Goal: Transaction & Acquisition: Purchase product/service

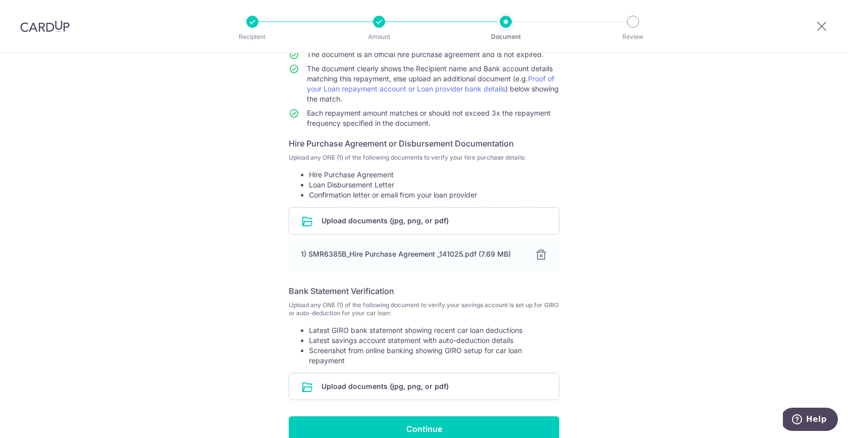
scroll to position [169, 0]
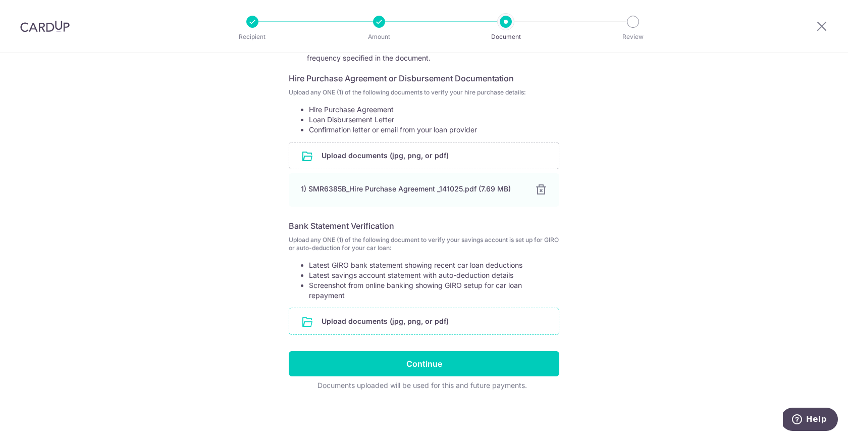
click at [420, 311] on input "file" at bounding box center [424, 321] width 270 height 26
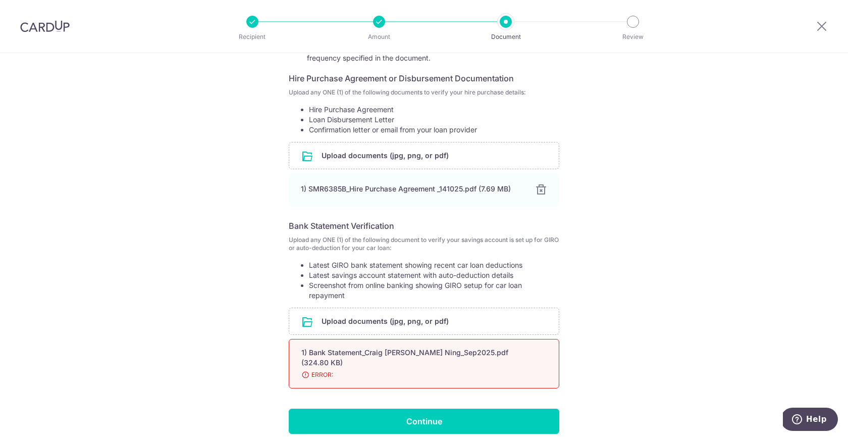
click at [355, 362] on div "1) Bank Statement_Craig Chan Wen Ning_Sep2025.pdf (324.80 KB)" at bounding box center [411, 357] width 221 height 20
click at [315, 366] on div "1) Bank Statement_Craig Chan Wen Ning_Sep2025.pdf (324.80 KB)" at bounding box center [411, 357] width 221 height 20
click at [324, 374] on span "ERROR:" at bounding box center [411, 374] width 221 height 10
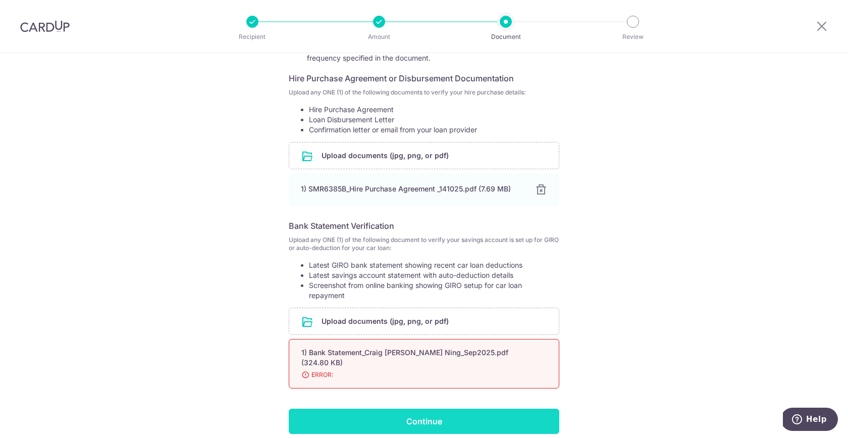
click at [395, 421] on input "Continue" at bounding box center [424, 420] width 271 height 25
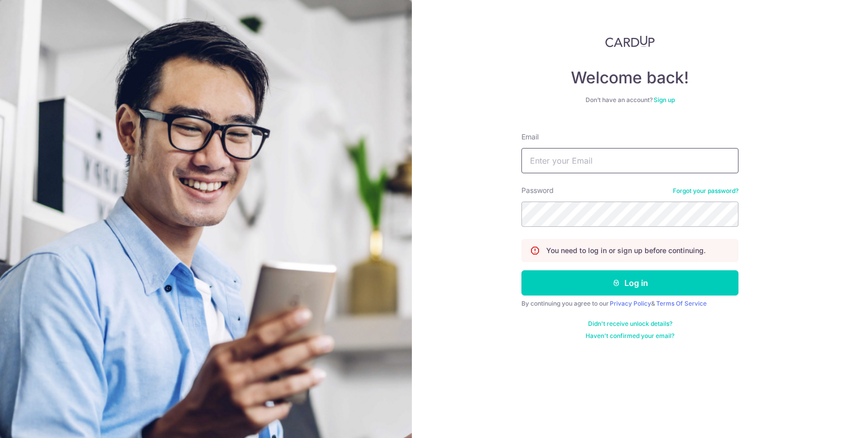
click at [553, 167] on input "Email" at bounding box center [629, 160] width 217 height 25
type input "craigchan.wn@gmail.com"
click at [521, 270] on button "Log in" at bounding box center [629, 282] width 217 height 25
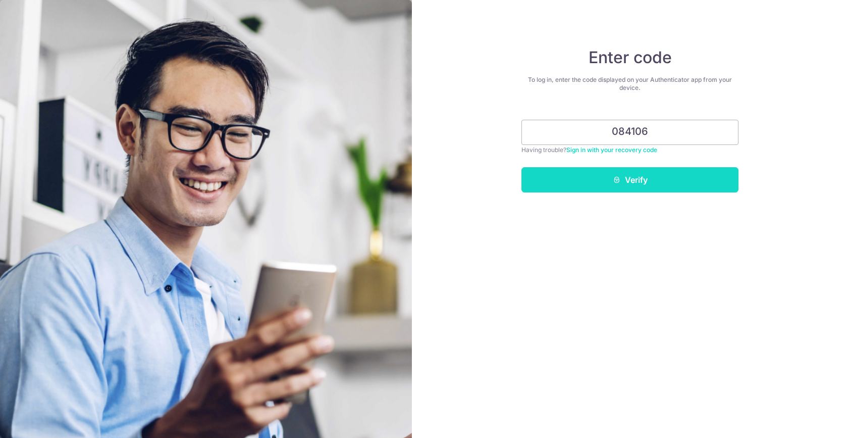
type input "084106"
click at [626, 182] on button "Verify" at bounding box center [629, 179] width 217 height 25
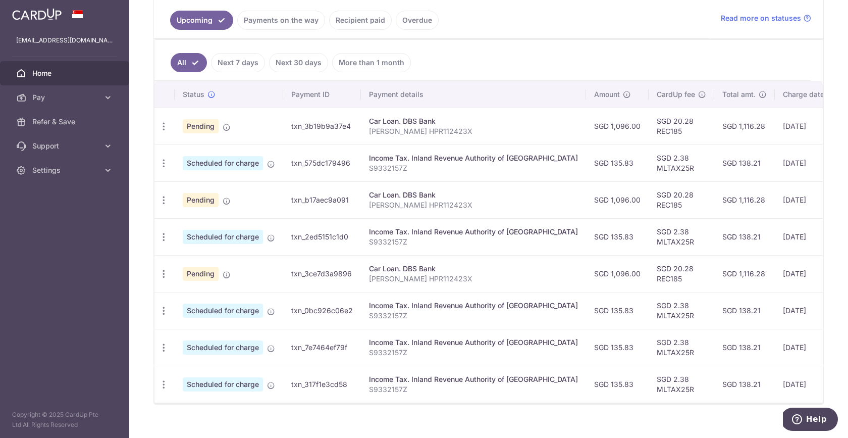
scroll to position [210, 0]
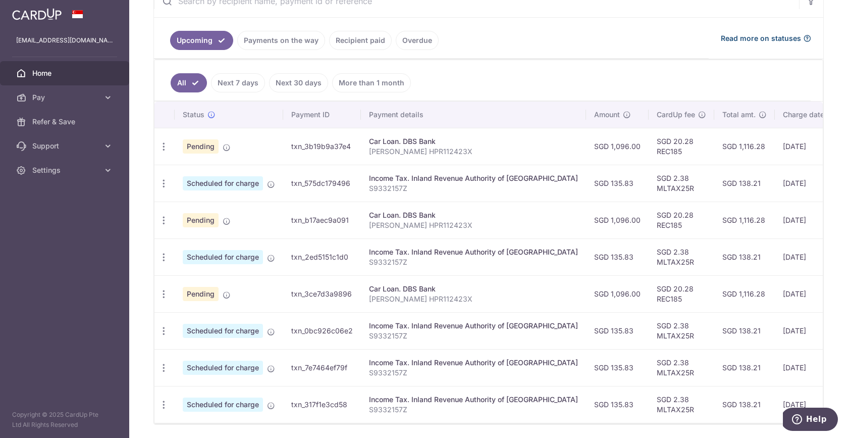
click at [750, 39] on span "Read more on statuses" at bounding box center [761, 38] width 80 height 10
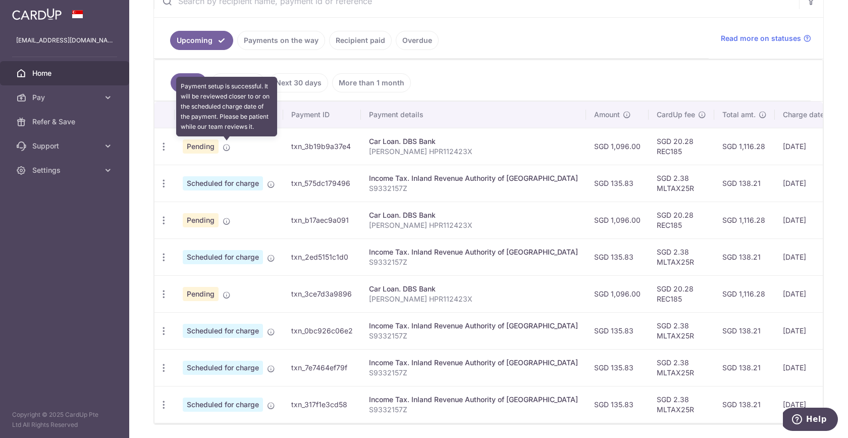
click at [224, 148] on icon at bounding box center [227, 147] width 8 height 8
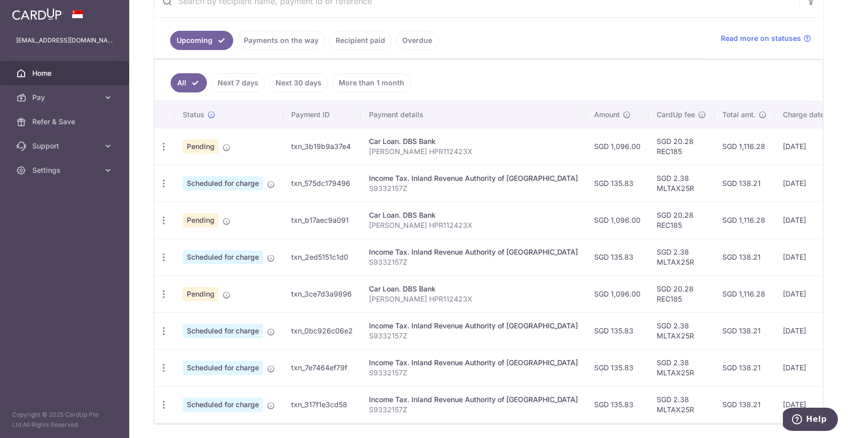
click at [202, 146] on span "Pending" at bounding box center [201, 146] width 36 height 14
click at [156, 147] on div "Update payment Cancel payment" at bounding box center [163, 146] width 19 height 19
click at [162, 147] on icon "button" at bounding box center [163, 146] width 11 height 11
click at [204, 174] on span "Update payment" at bounding box center [217, 174] width 69 height 12
radio input "true"
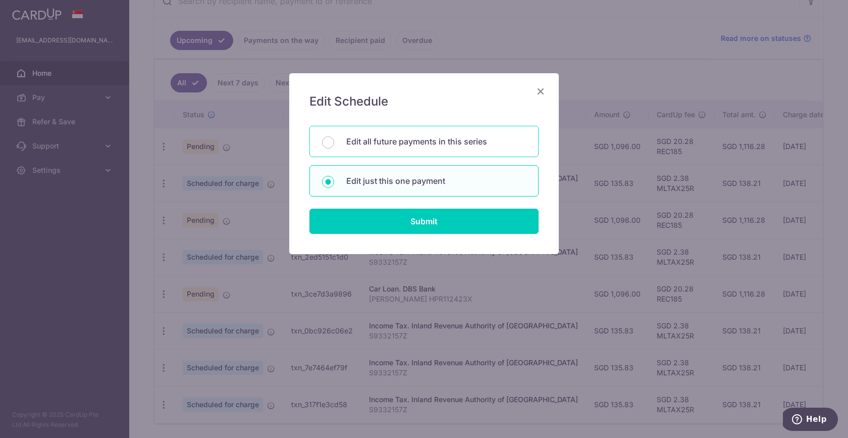
click at [452, 148] on div "Edit all future payments in this series" at bounding box center [423, 141] width 229 height 31
radio input "true"
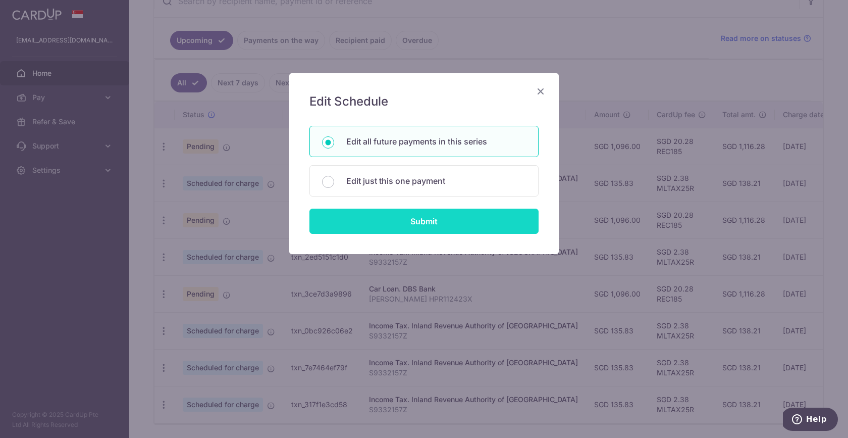
click at [456, 221] on input "Submit" at bounding box center [423, 220] width 229 height 25
radio input "true"
type input "1,096.00"
type input "Craig Chan Wen Ning HPR112423X"
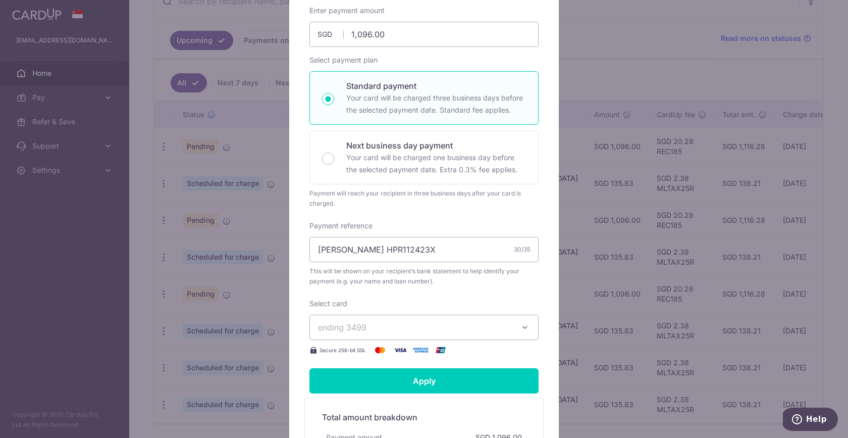
scroll to position [31, 0]
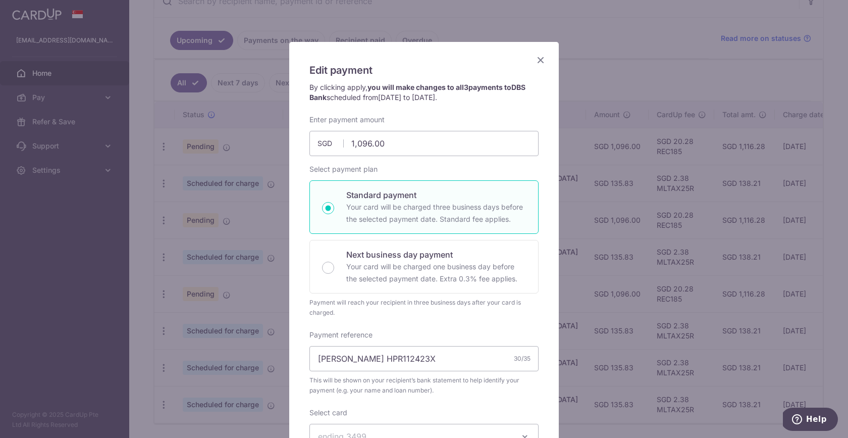
click at [536, 60] on icon "Close" at bounding box center [540, 59] width 12 height 13
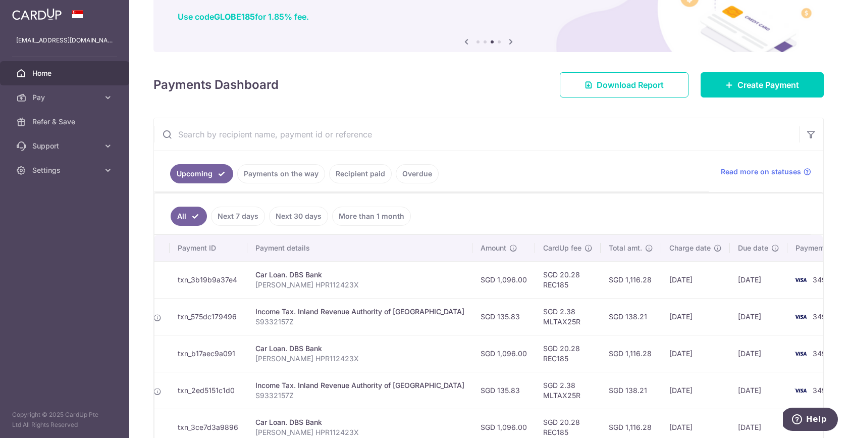
scroll to position [0, 0]
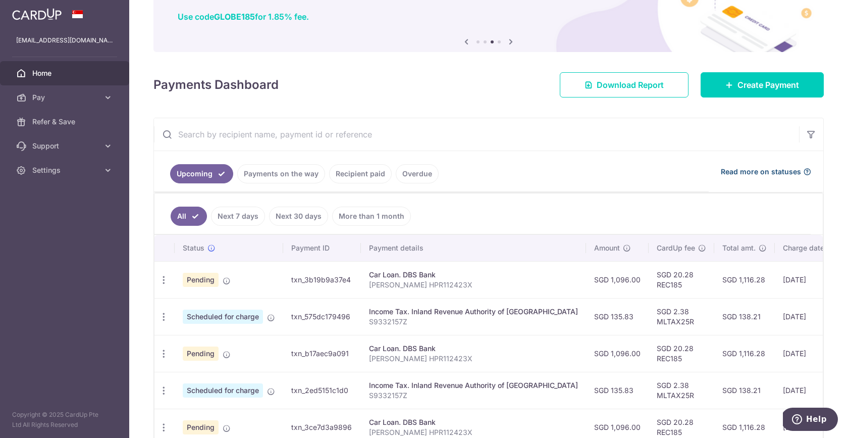
click at [803, 173] on icon at bounding box center [807, 172] width 8 height 8
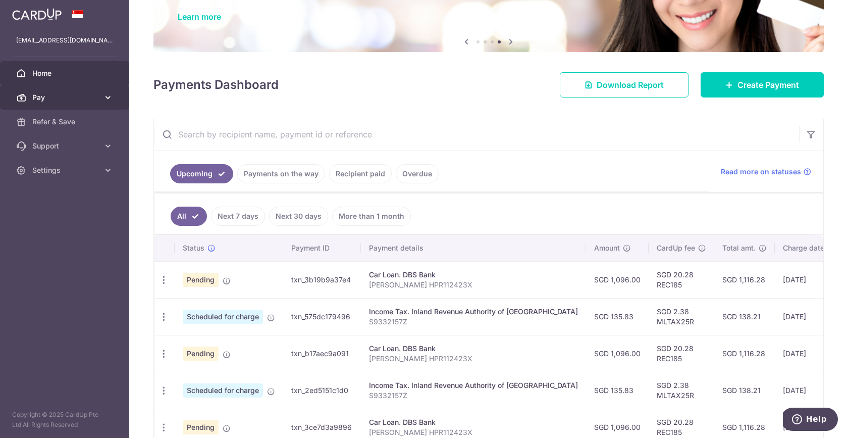
click at [83, 96] on span "Pay" at bounding box center [65, 97] width 67 height 10
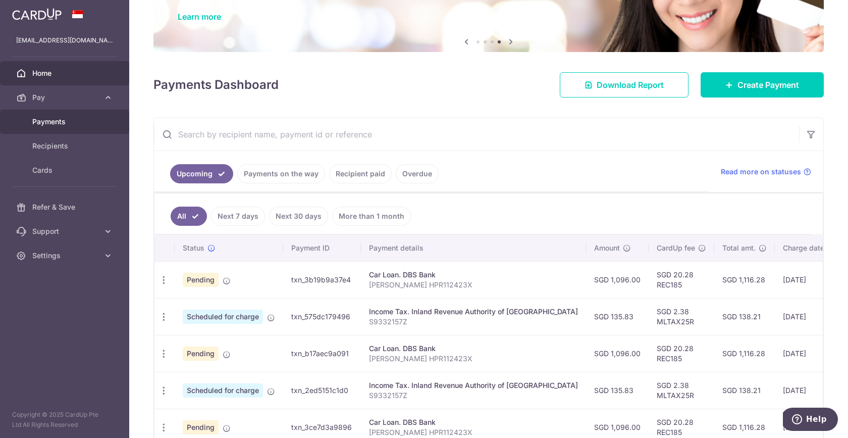
click at [68, 122] on span "Payments" at bounding box center [65, 122] width 67 height 10
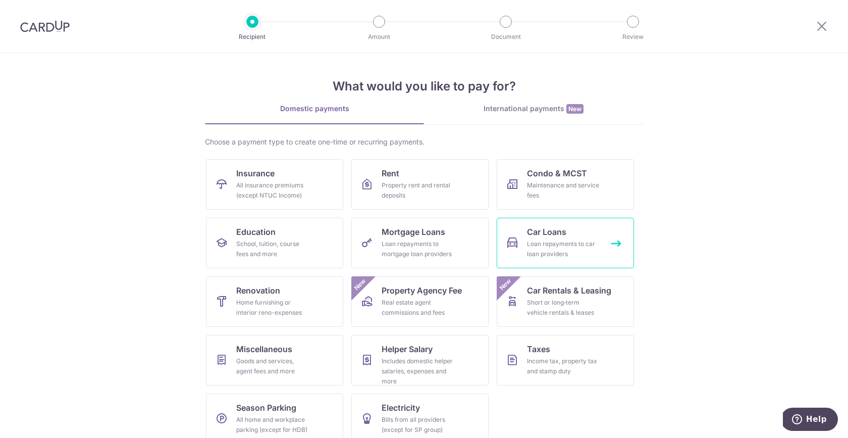
click at [575, 247] on div "Loan repayments to car loan providers" at bounding box center [563, 249] width 73 height 20
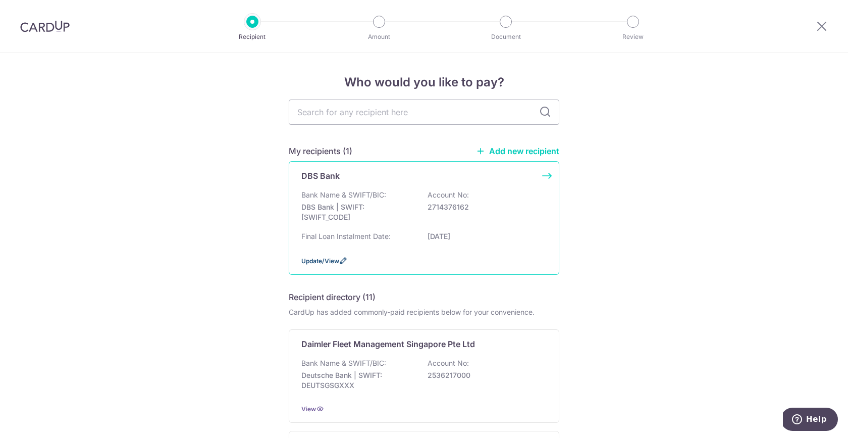
click at [335, 261] on span "Update/View" at bounding box center [320, 261] width 38 height 8
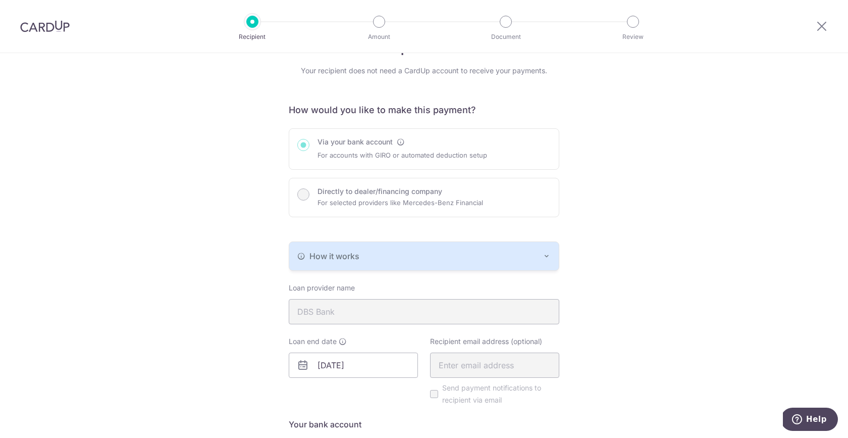
scroll to position [45, 0]
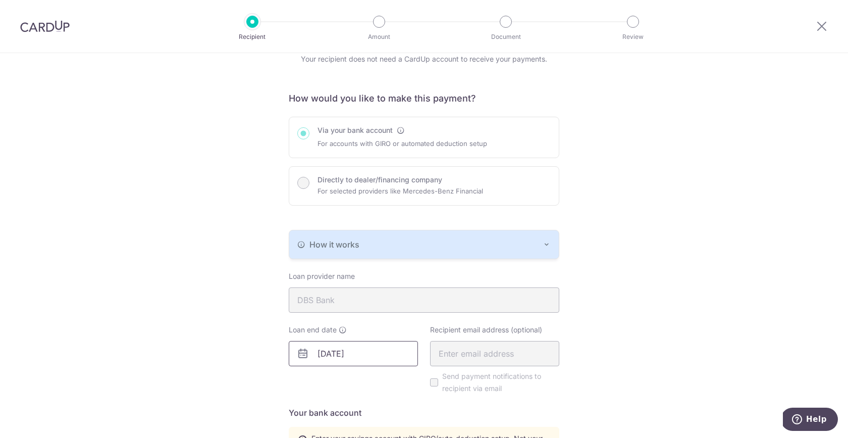
click at [345, 360] on input "24/12/2025" at bounding box center [353, 353] width 129 height 25
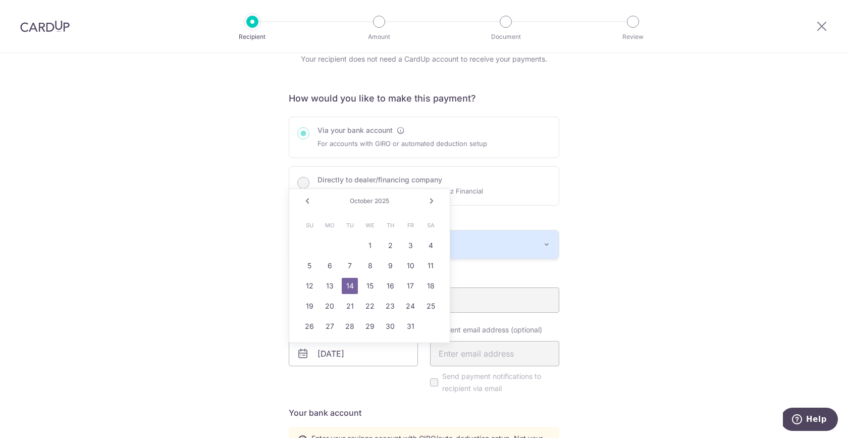
click at [433, 198] on link "Next" at bounding box center [431, 201] width 12 height 12
click at [431, 305] on link "24" at bounding box center [430, 306] width 16 height 16
type input "01/24/2026"
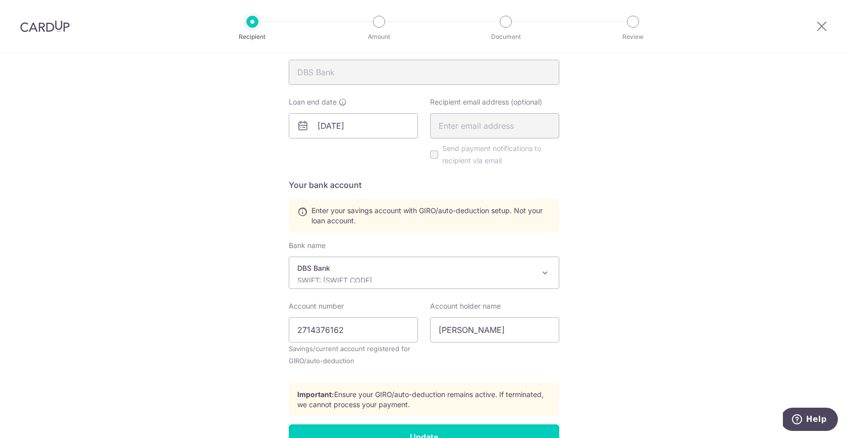
scroll to position [332, 0]
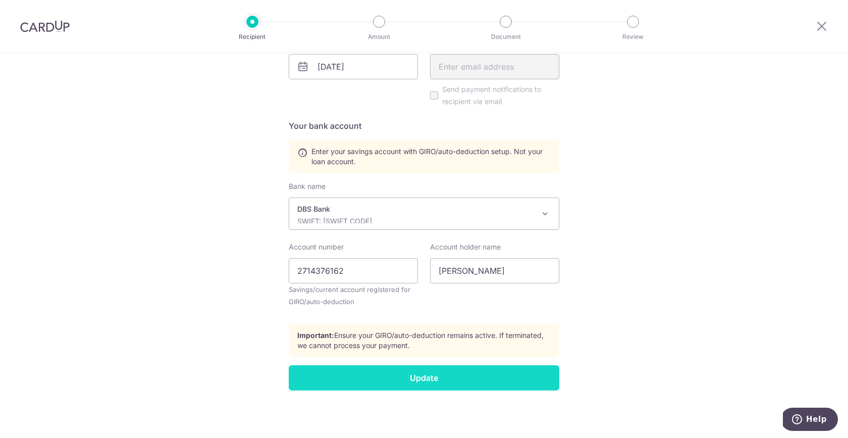
click at [449, 377] on input "Update" at bounding box center [424, 377] width 271 height 25
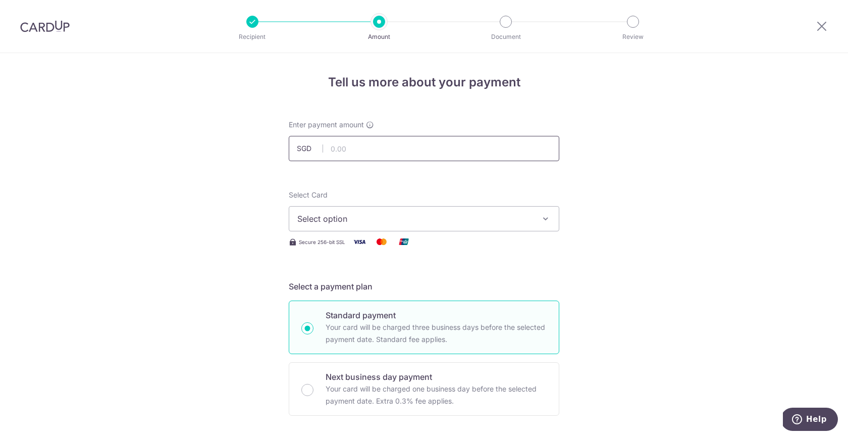
click at [420, 159] on input "text" at bounding box center [424, 148] width 271 height 25
type input "1,096.00"
click at [402, 213] on span "Select option" at bounding box center [414, 218] width 235 height 12
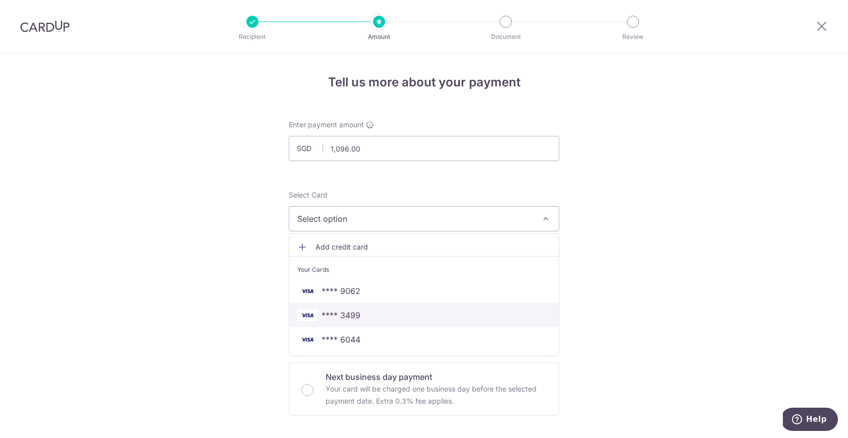
click at [373, 317] on span "**** 3499" at bounding box center [423, 315] width 253 height 12
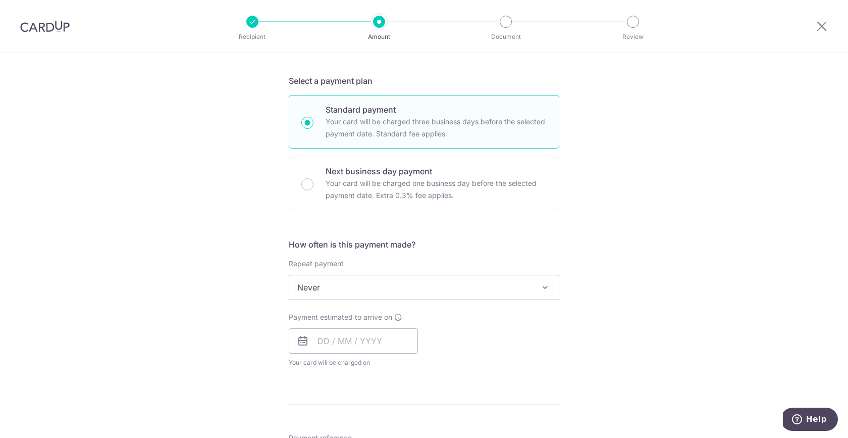
scroll to position [259, 0]
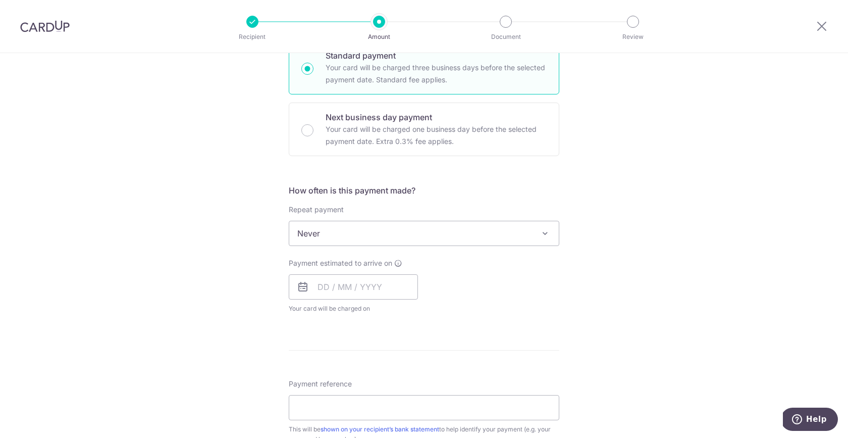
click at [361, 304] on span "Your card will be charged on for the first payment" at bounding box center [353, 308] width 129 height 10
click at [355, 287] on input "text" at bounding box center [353, 286] width 129 height 25
click at [431, 311] on link "Next" at bounding box center [431, 314] width 12 height 12
click at [426, 311] on link "Next" at bounding box center [431, 314] width 12 height 12
click at [371, 397] on link "14" at bounding box center [370, 399] width 16 height 16
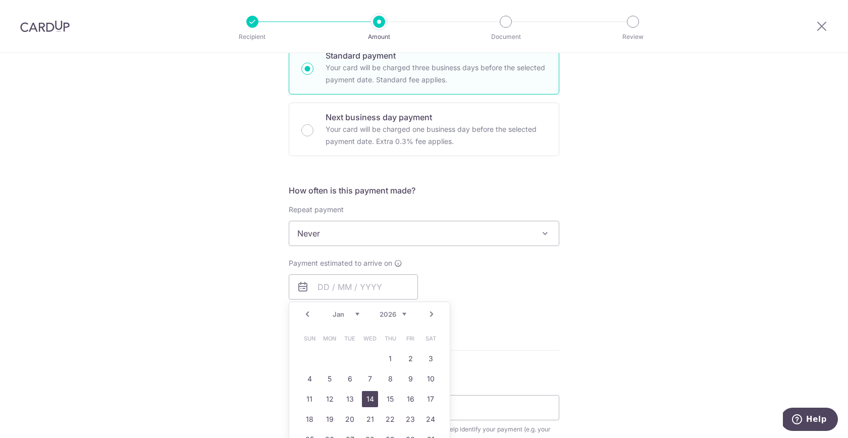
type input "14/01/2026"
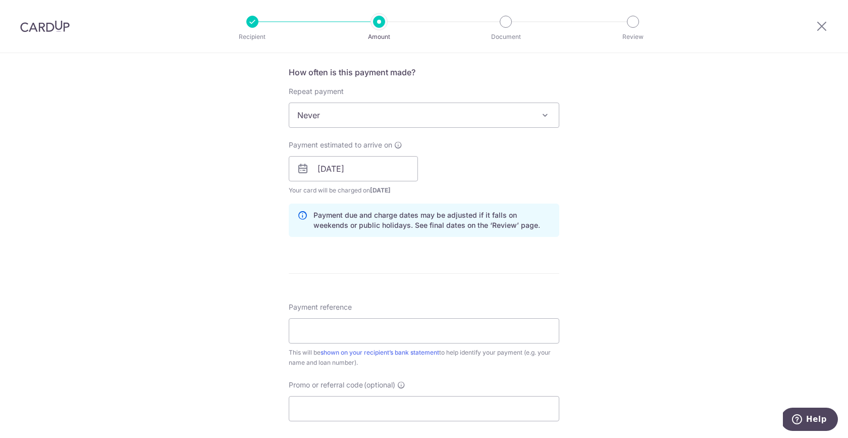
scroll to position [378, 0]
click at [370, 330] on input "Payment reference" at bounding box center [424, 329] width 271 height 25
click at [50, 18] on div at bounding box center [45, 26] width 90 height 52
click at [53, 34] on div at bounding box center [45, 26] width 90 height 52
click at [46, 22] on img at bounding box center [44, 26] width 49 height 12
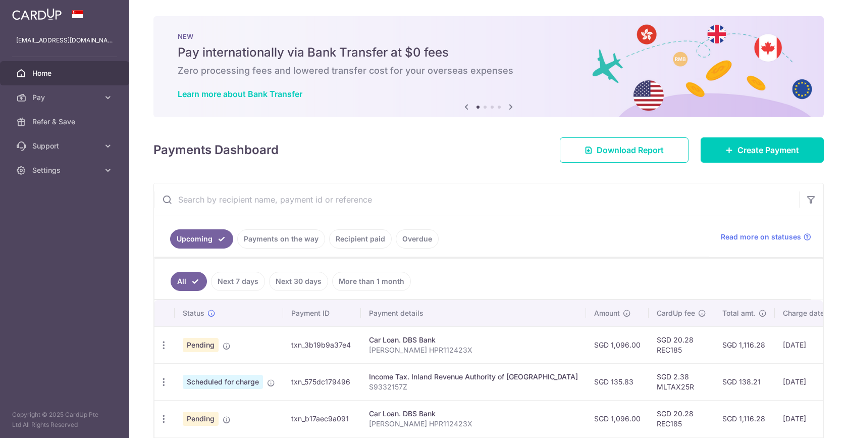
drag, startPoint x: 490, startPoint y: 349, endPoint x: 368, endPoint y: 351, distance: 121.6
click at [369, 351] on p "Craig Chan Wen Ning HPR112423X" at bounding box center [473, 350] width 209 height 10
copy p "Craig Chan Wen Ning HPR112423X"
click at [62, 94] on span "Pay" at bounding box center [65, 97] width 67 height 10
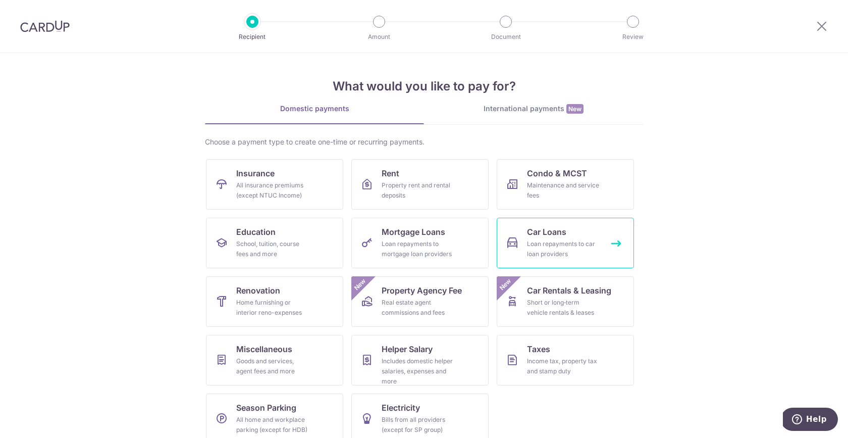
click at [540, 238] on link "Car Loans Loan repayments to car loan providers" at bounding box center [565, 243] width 137 height 50
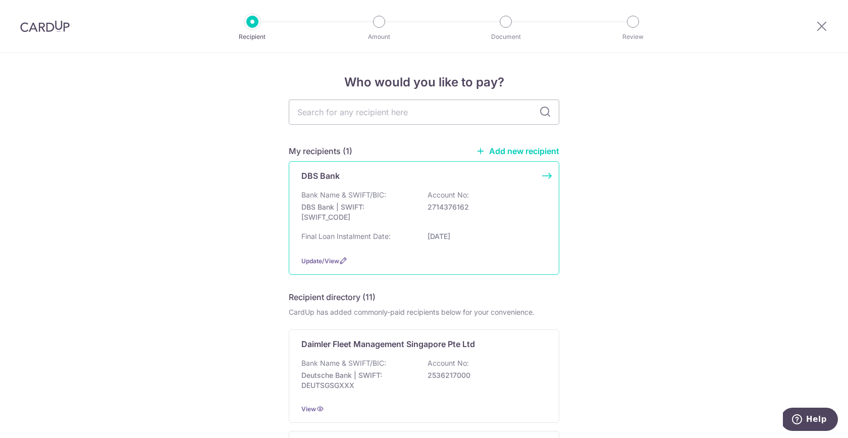
click at [339, 255] on div "Update/View" at bounding box center [423, 260] width 245 height 11
click at [341, 259] on icon at bounding box center [343, 260] width 8 height 8
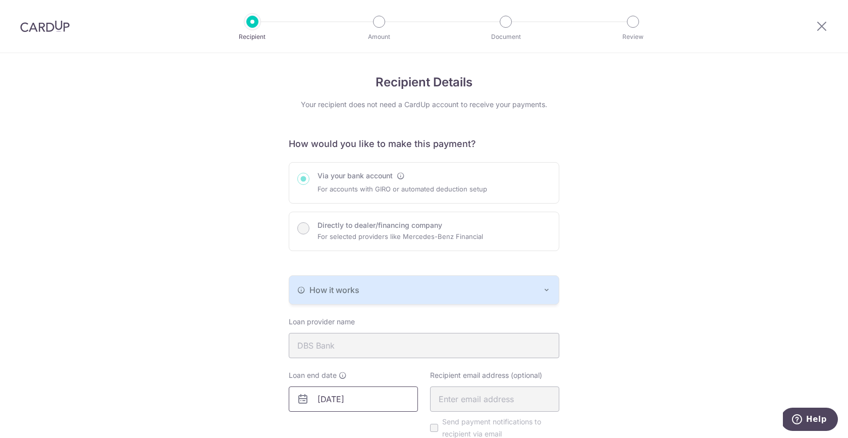
scroll to position [87, 0]
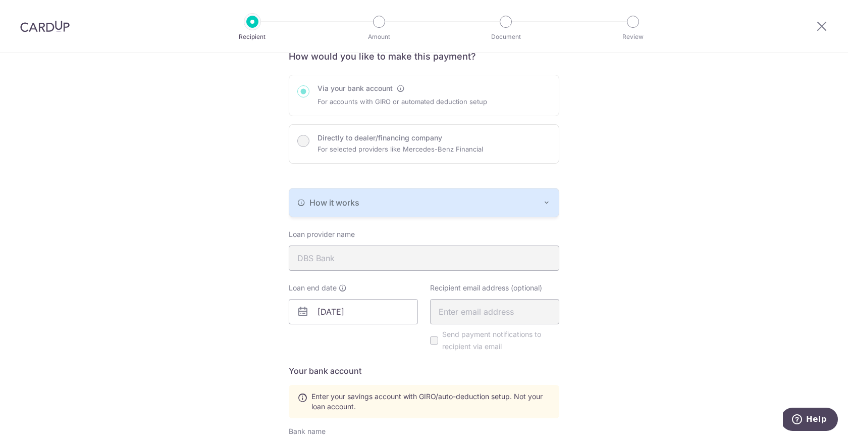
click at [306, 313] on icon at bounding box center [303, 311] width 12 height 12
click at [359, 315] on input "[DATE]" at bounding box center [353, 311] width 129 height 25
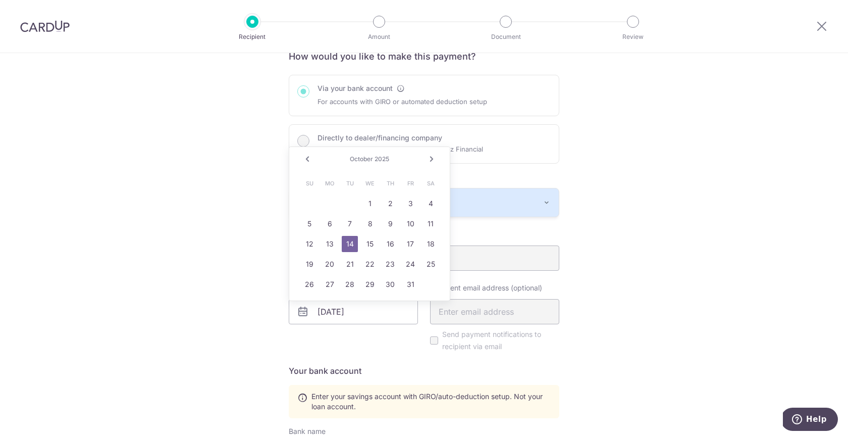
click at [433, 162] on link "Next" at bounding box center [431, 159] width 12 height 12
click at [426, 264] on link "24" at bounding box center [430, 264] width 16 height 16
type input "01/24/2026"
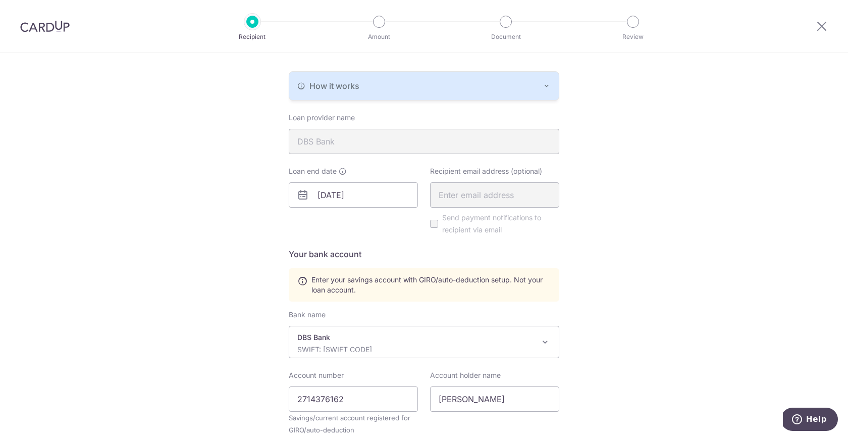
scroll to position [332, 0]
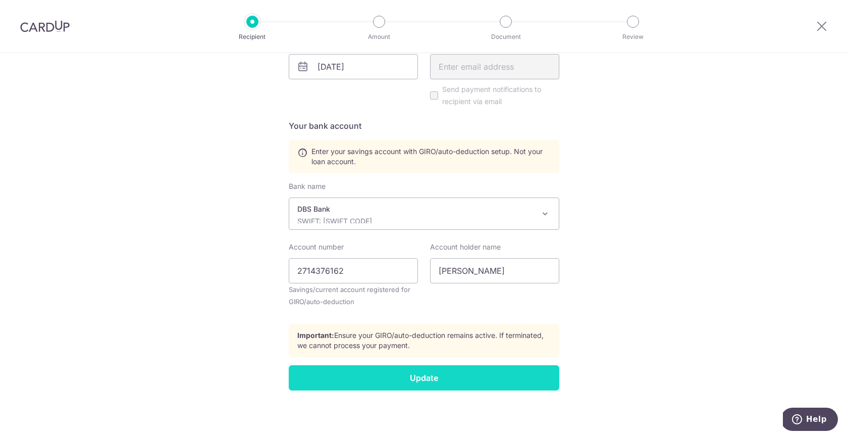
click at [402, 371] on input "Update" at bounding box center [424, 377] width 271 height 25
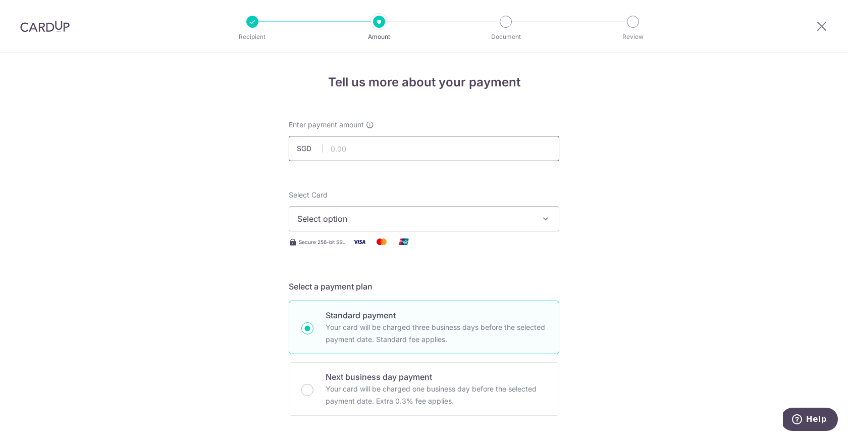
click at [363, 150] on input "text" at bounding box center [424, 148] width 271 height 25
type input "1,096.00"
click at [328, 202] on div "Select Card Select option Add credit card Your Cards **** 9062 **** 3499 **** 6…" at bounding box center [424, 210] width 271 height 41
click at [334, 214] on span "Select option" at bounding box center [414, 218] width 235 height 12
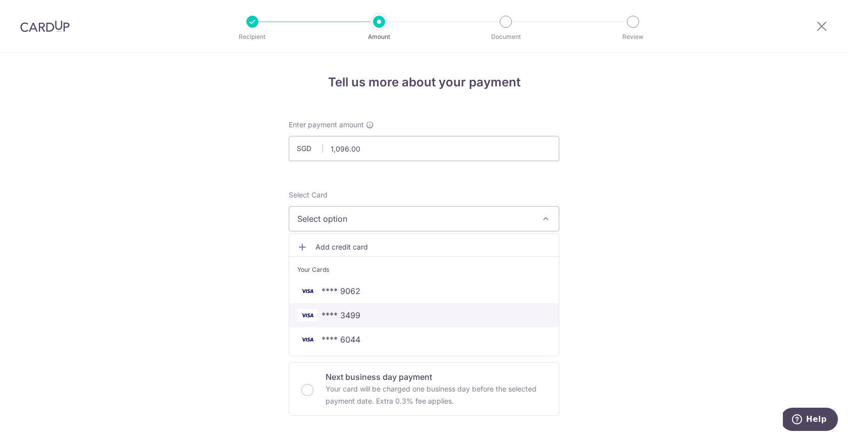
click at [360, 308] on link "**** 3499" at bounding box center [424, 315] width 270 height 24
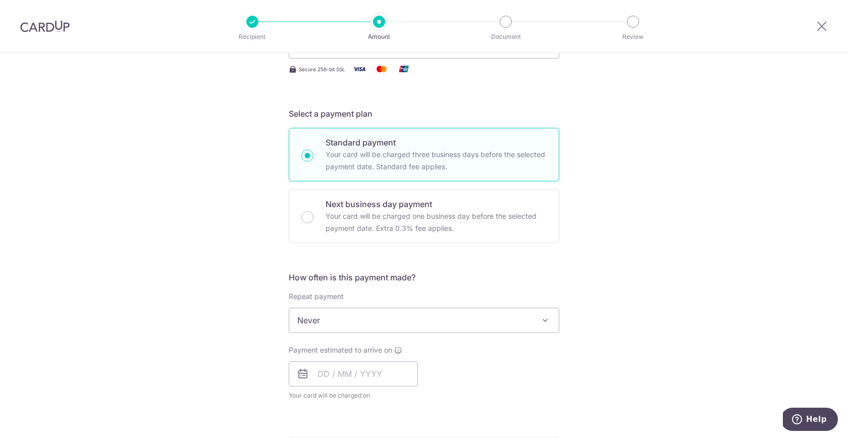
scroll to position [207, 0]
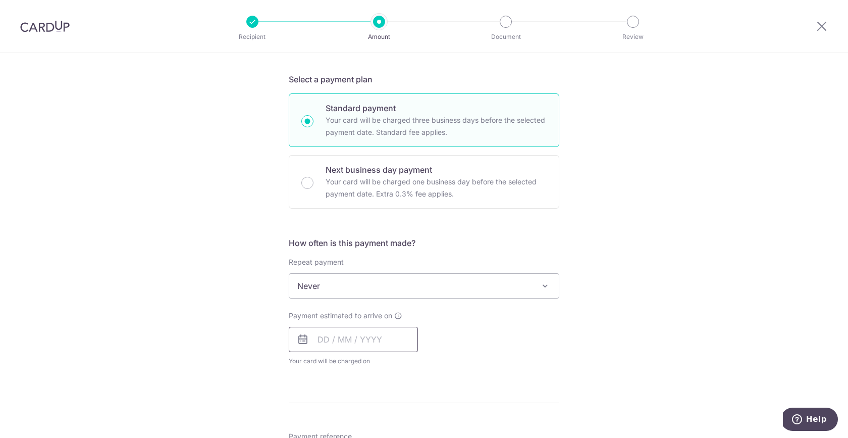
click at [333, 342] on input "text" at bounding box center [353, 339] width 129 height 25
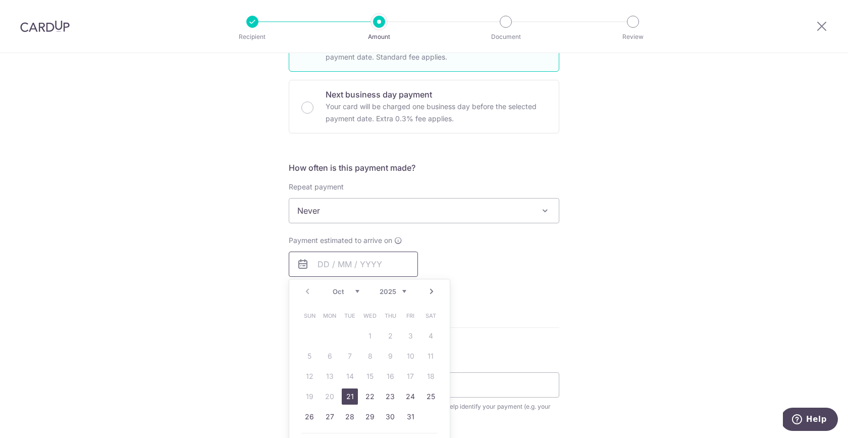
scroll to position [290, 0]
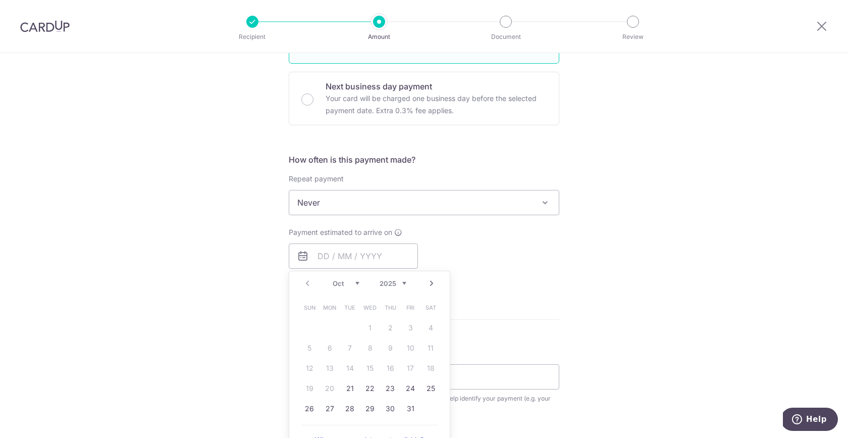
click at [433, 281] on link "Next" at bounding box center [431, 283] width 12 height 12
click at [371, 369] on link "14" at bounding box center [370, 368] width 16 height 16
type input "[DATE]"
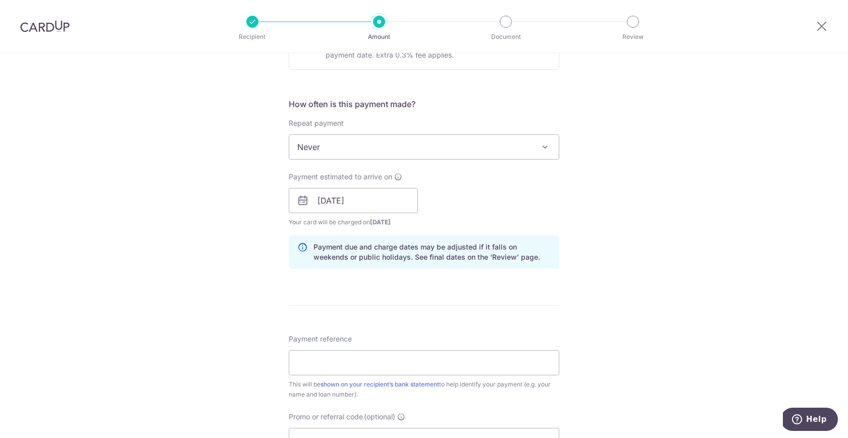
scroll to position [351, 0]
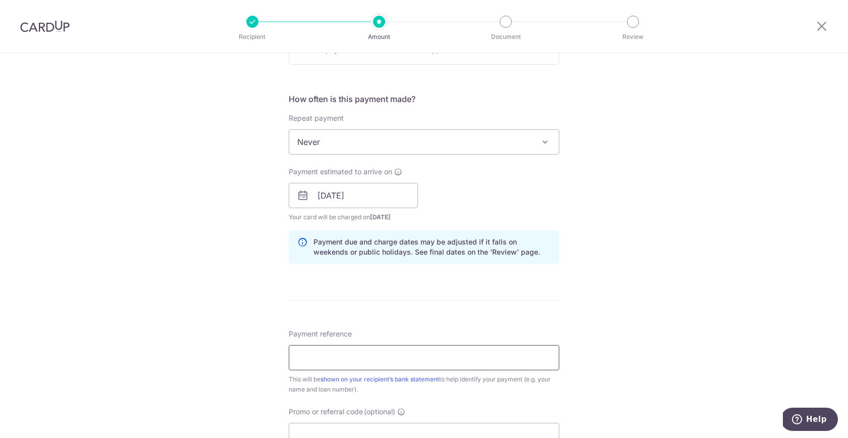
click at [368, 361] on input "Payment reference" at bounding box center [424, 357] width 271 height 25
paste input "[PERSON_NAME] HPR112423X"
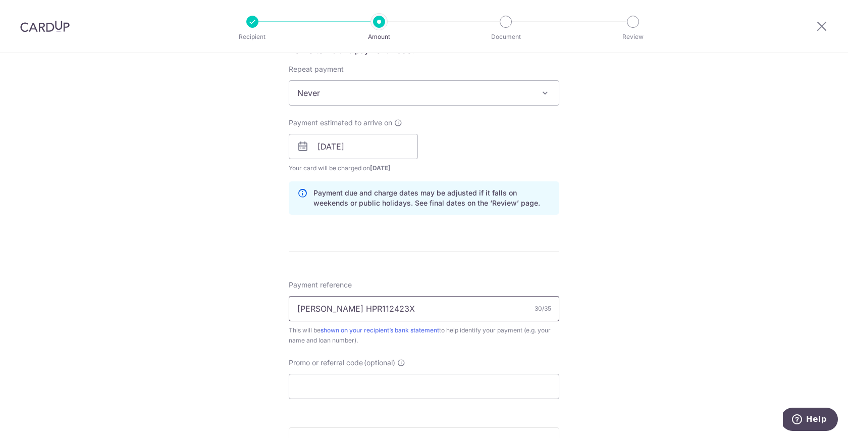
scroll to position [415, 0]
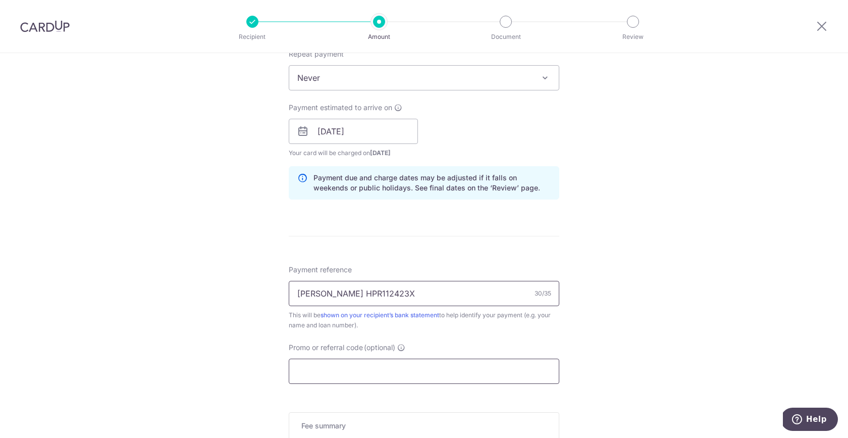
type input "[PERSON_NAME] HPR112423X"
click at [365, 365] on input "Promo or referral code (optional)" at bounding box center [424, 370] width 271 height 25
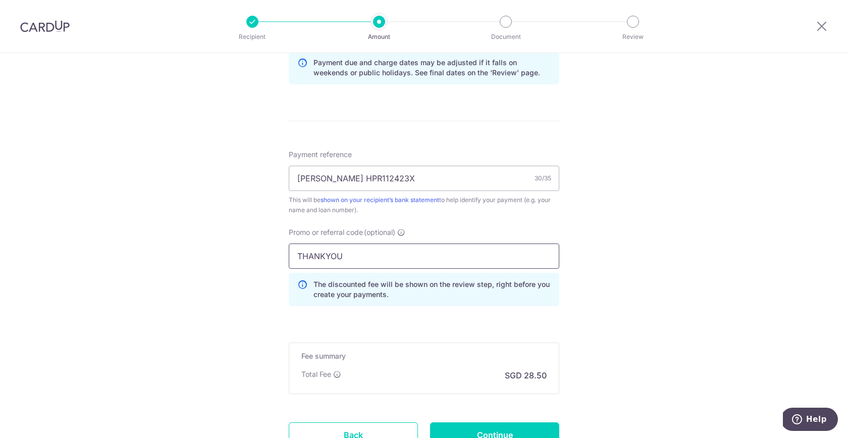
type input "THANKYOU"
click at [442, 335] on form "Enter payment amount SGD 1,096.00 1096.00 Select Card **** 3499 Add credit card…" at bounding box center [424, 33] width 271 height 886
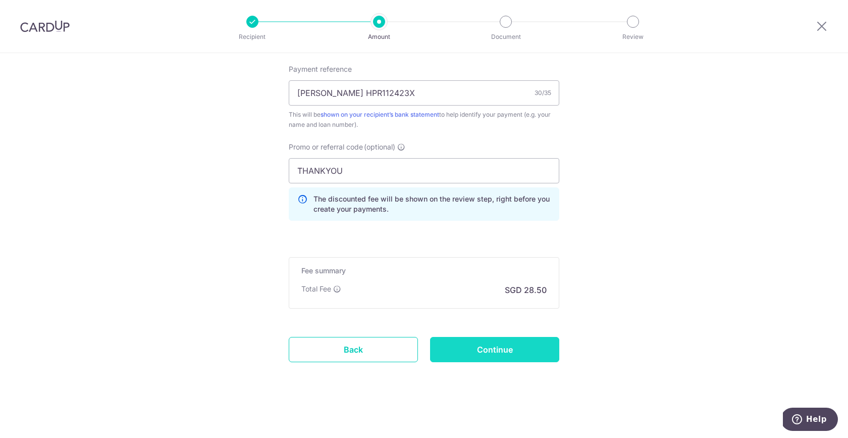
click at [464, 345] on input "Continue" at bounding box center [494, 349] width 129 height 25
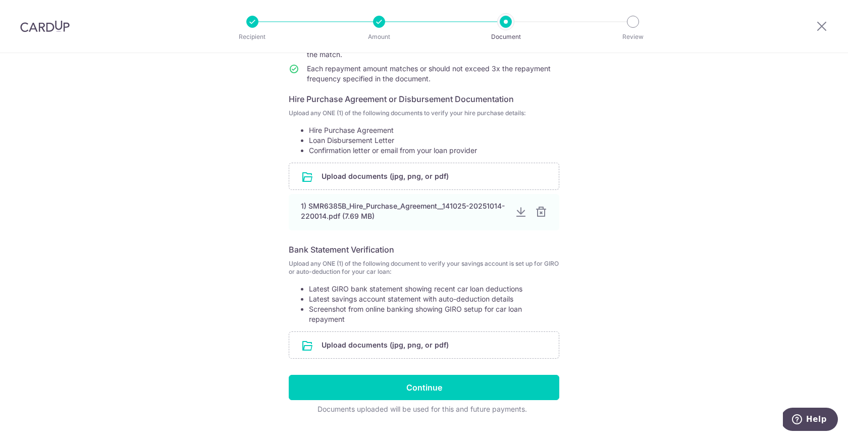
scroll to position [149, 0]
click at [400, 344] on input "file" at bounding box center [424, 344] width 270 height 26
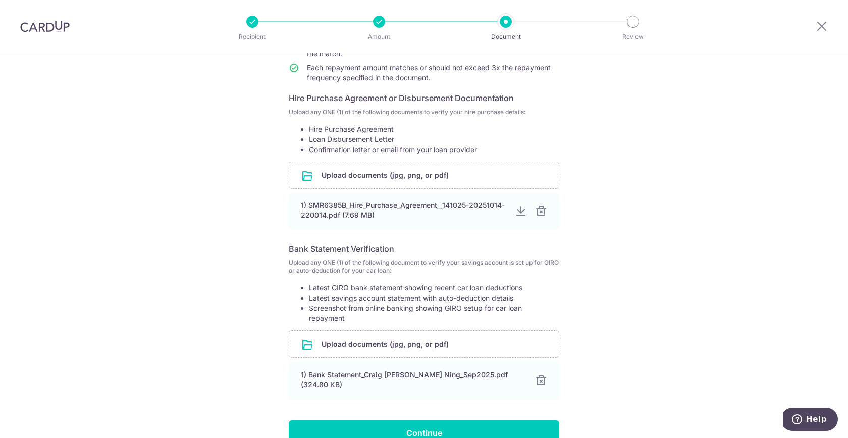
scroll to position [205, 0]
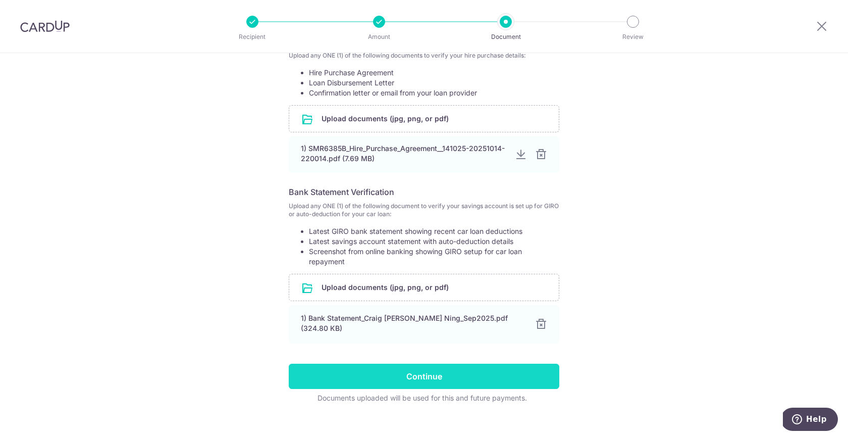
click at [383, 378] on input "Continue" at bounding box center [424, 375] width 271 height 25
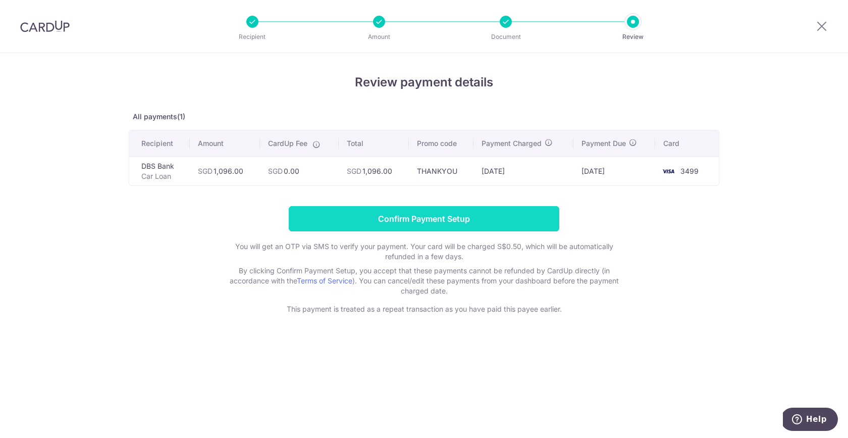
click at [416, 214] on input "Confirm Payment Setup" at bounding box center [424, 218] width 271 height 25
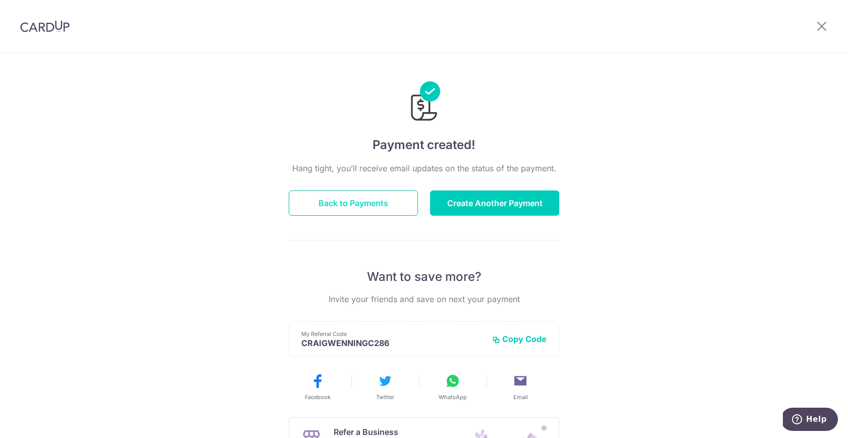
click at [344, 204] on button "Back to Payments" at bounding box center [353, 202] width 129 height 25
